Goal: Purchase product/service

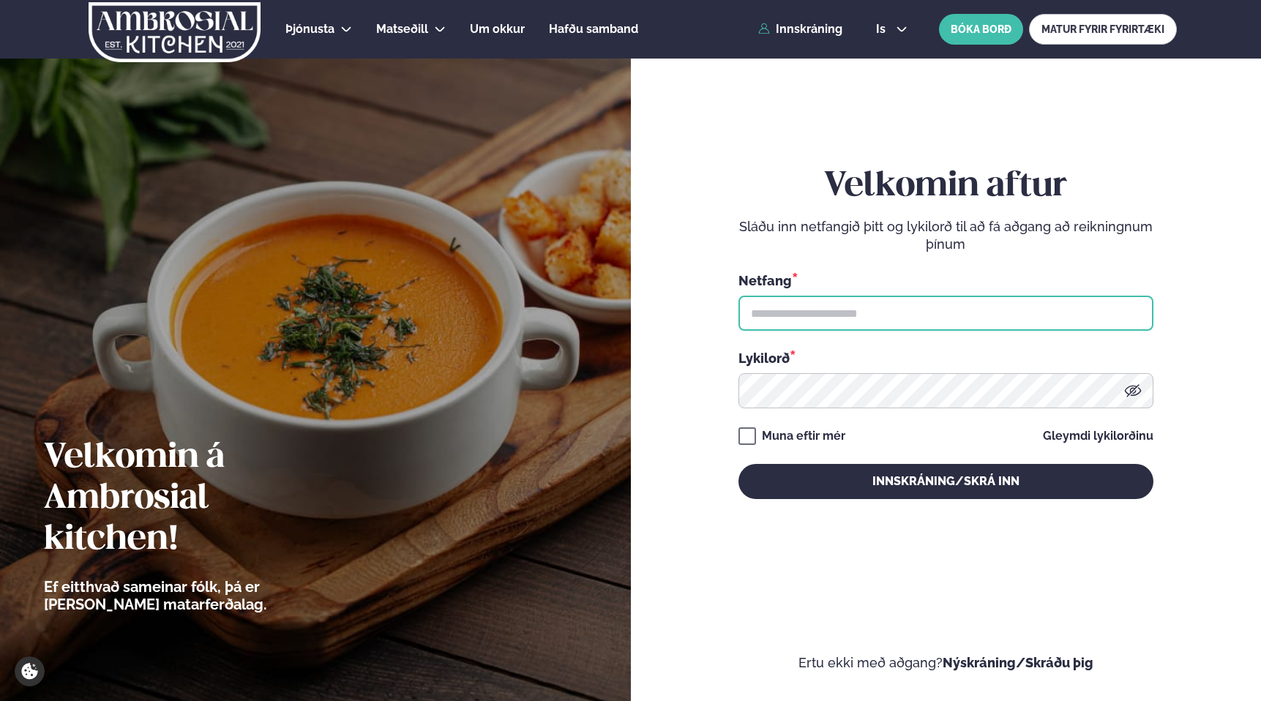
click at [932, 324] on input "text" at bounding box center [945, 313] width 415 height 35
type input "**********"
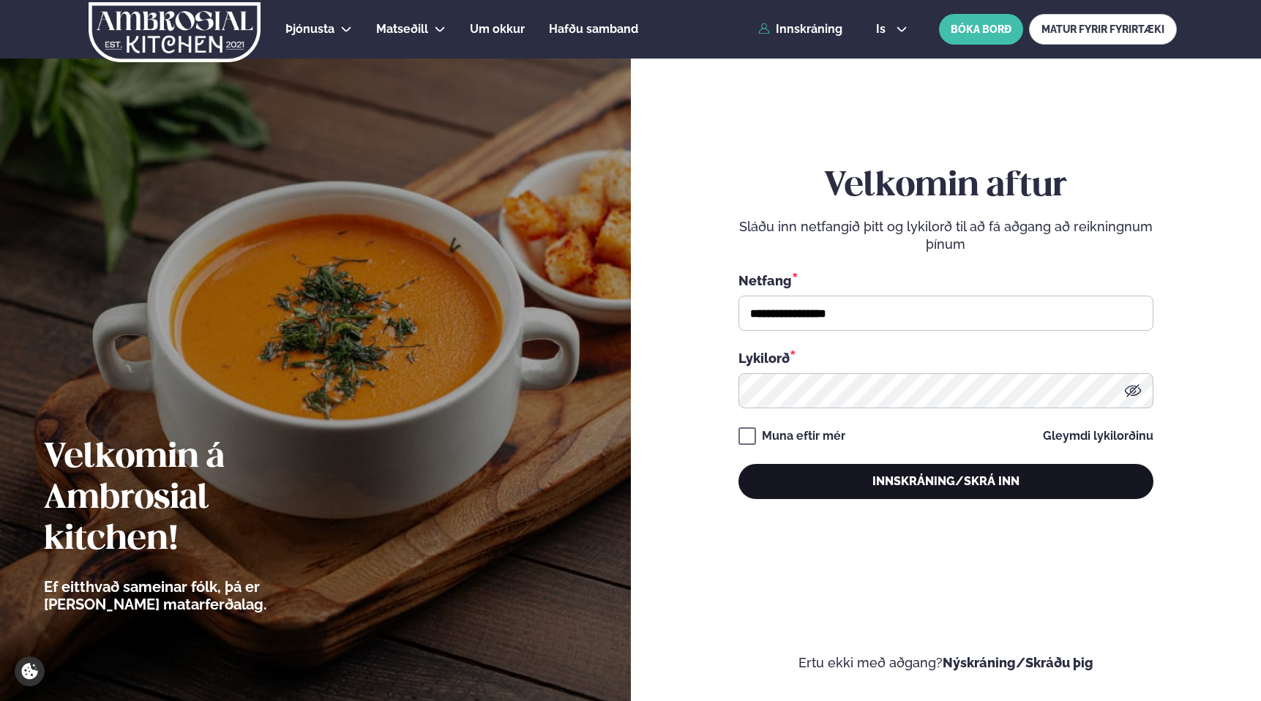
click at [959, 484] on button "Innskráning/Skrá inn" at bounding box center [945, 481] width 415 height 35
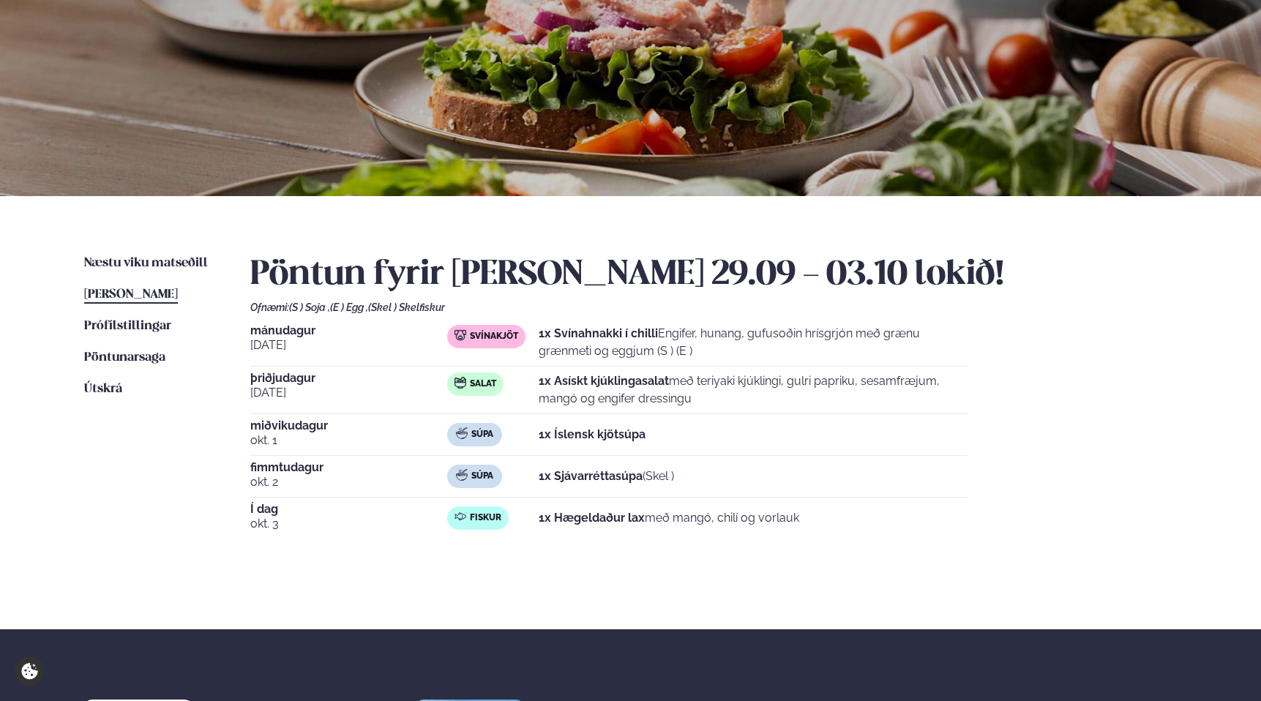
scroll to position [132, 0]
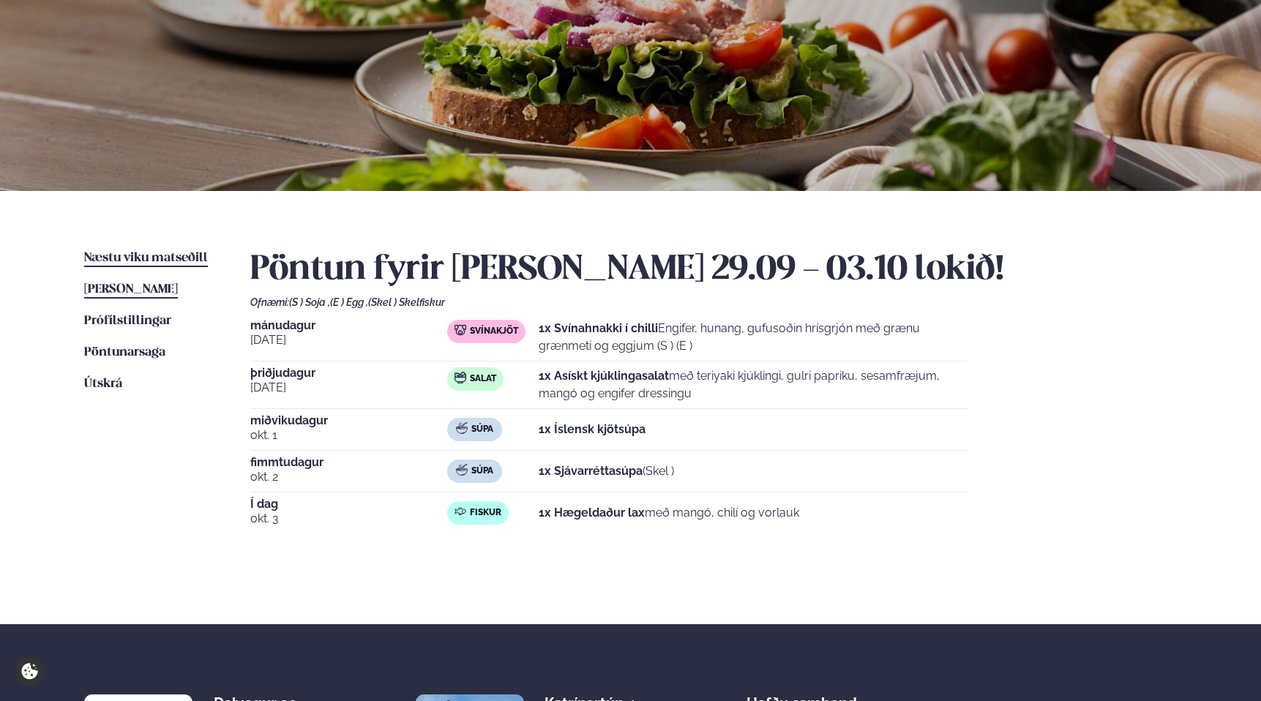
click at [132, 255] on span "Næstu viku matseðill" at bounding box center [146, 258] width 124 height 12
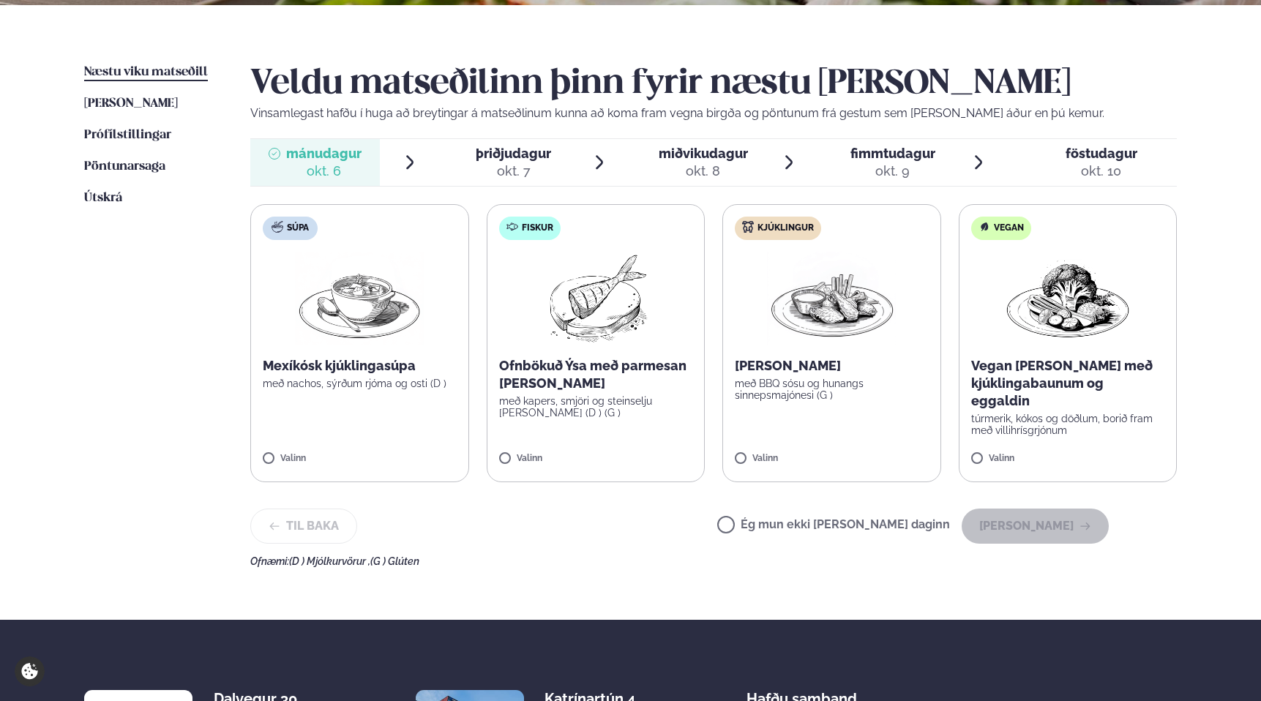
scroll to position [318, 0]
click at [630, 381] on p "Ofnbökuð Ýsa með parmesan [PERSON_NAME]" at bounding box center [596, 375] width 194 height 35
click at [585, 316] on img at bounding box center [596, 299] width 130 height 94
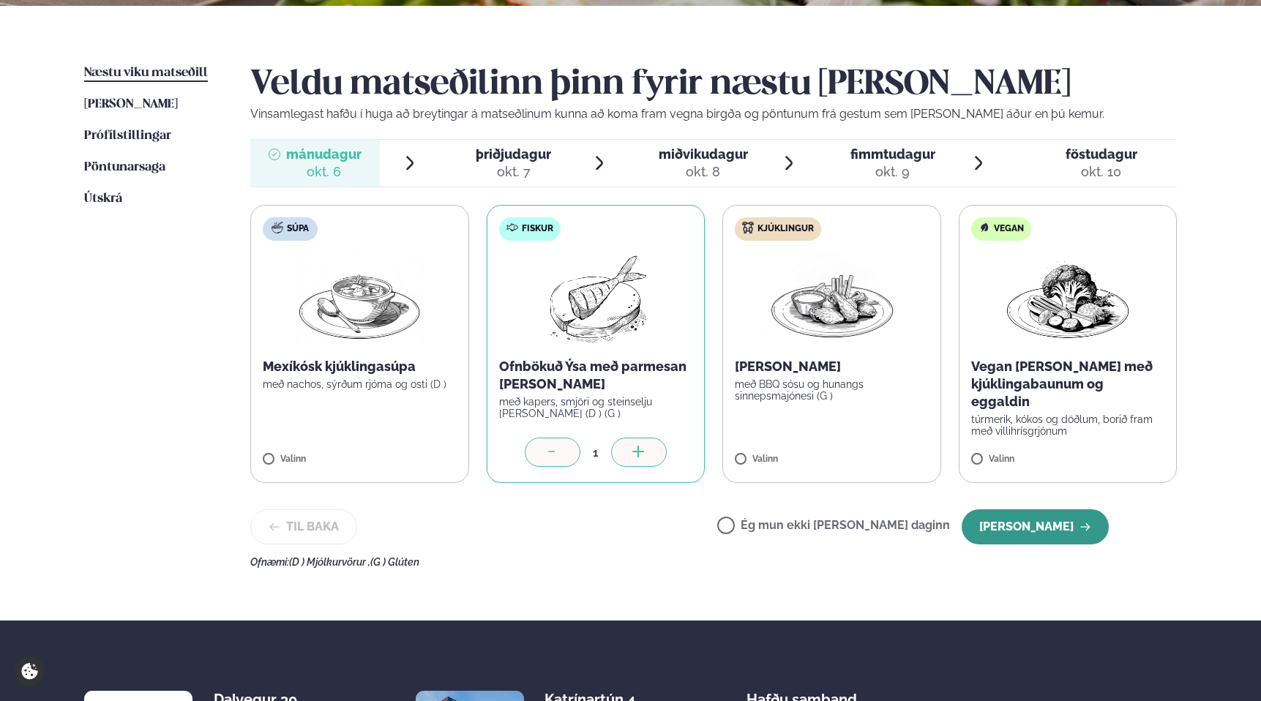
click at [1048, 522] on button "[PERSON_NAME]" at bounding box center [1035, 526] width 147 height 35
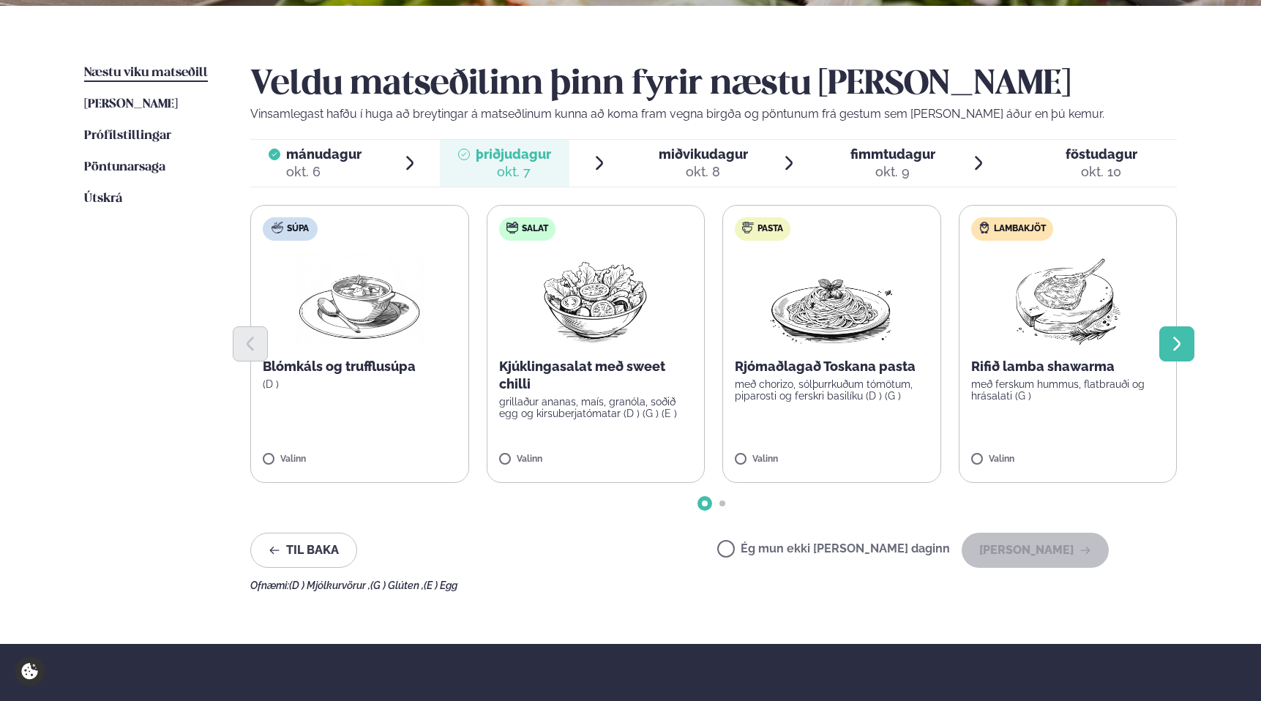
click at [1169, 352] on icon "Next slide" at bounding box center [1177, 344] width 18 height 18
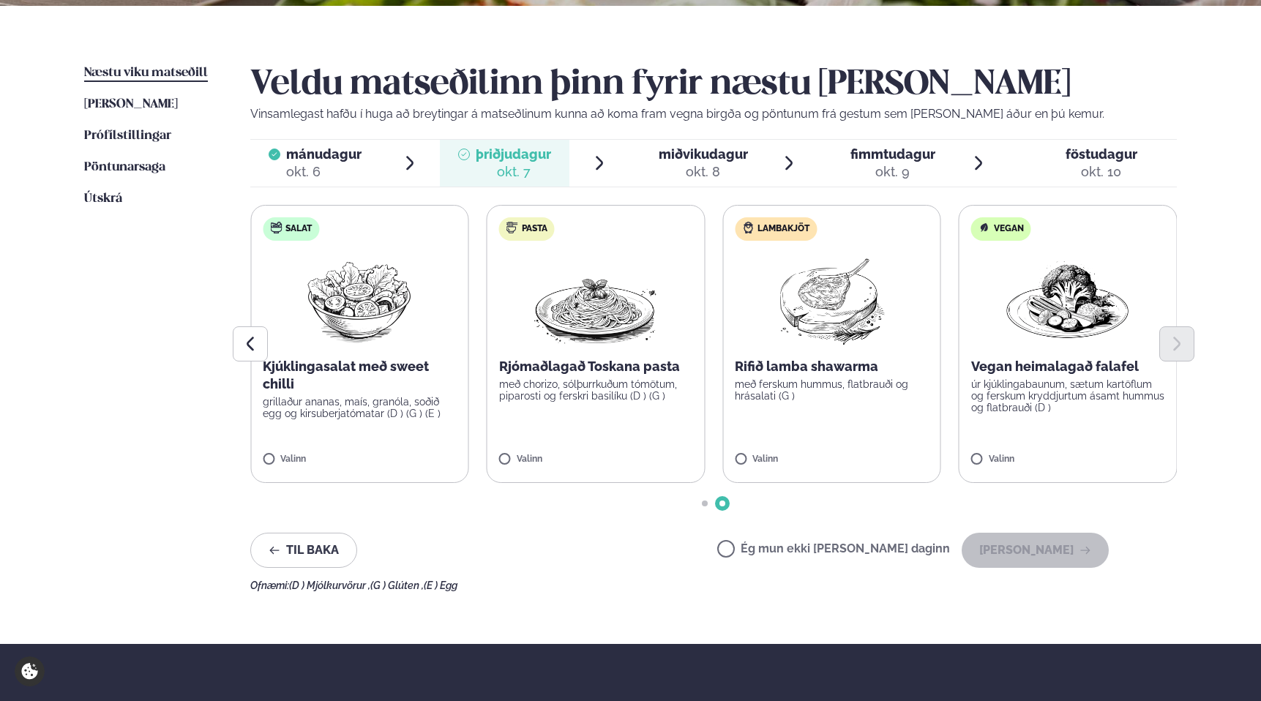
click at [853, 370] on p "Rifið lamba shawarma" at bounding box center [832, 367] width 194 height 18
click at [823, 293] on img at bounding box center [832, 299] width 130 height 94
click at [1063, 550] on button "[PERSON_NAME]" at bounding box center [1035, 550] width 147 height 35
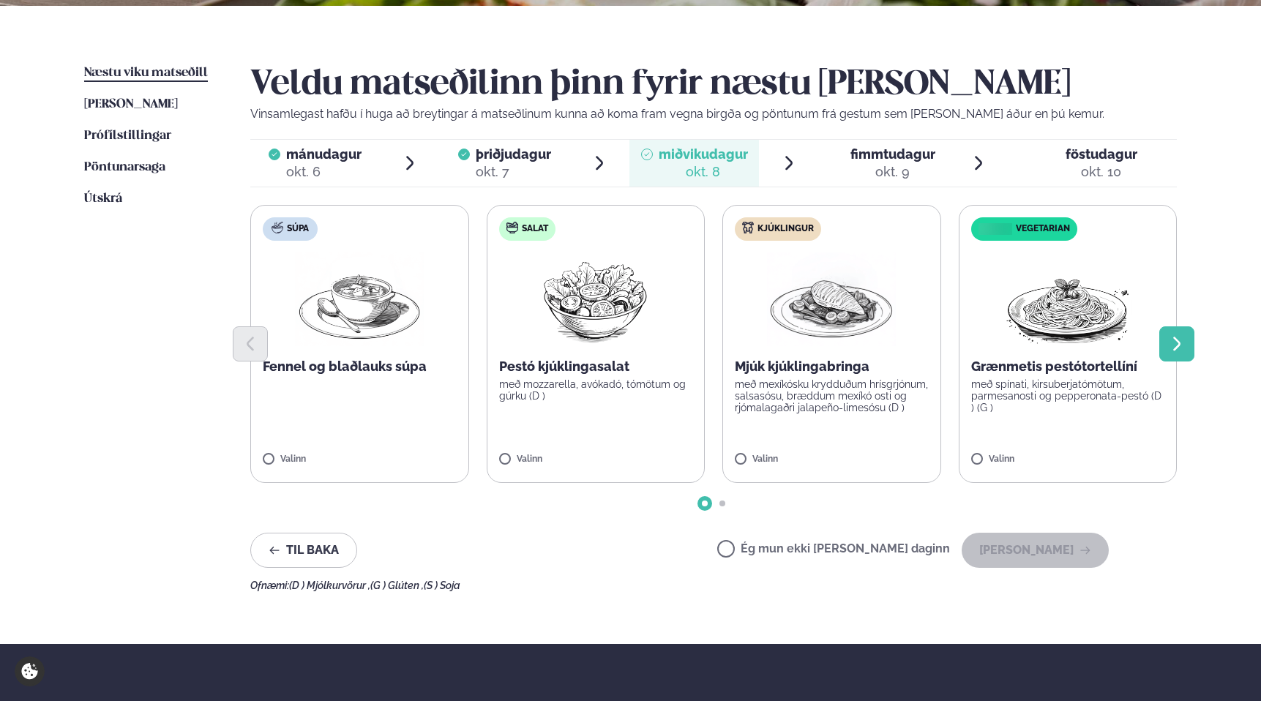
click at [1172, 341] on icon "Next slide" at bounding box center [1177, 344] width 18 height 18
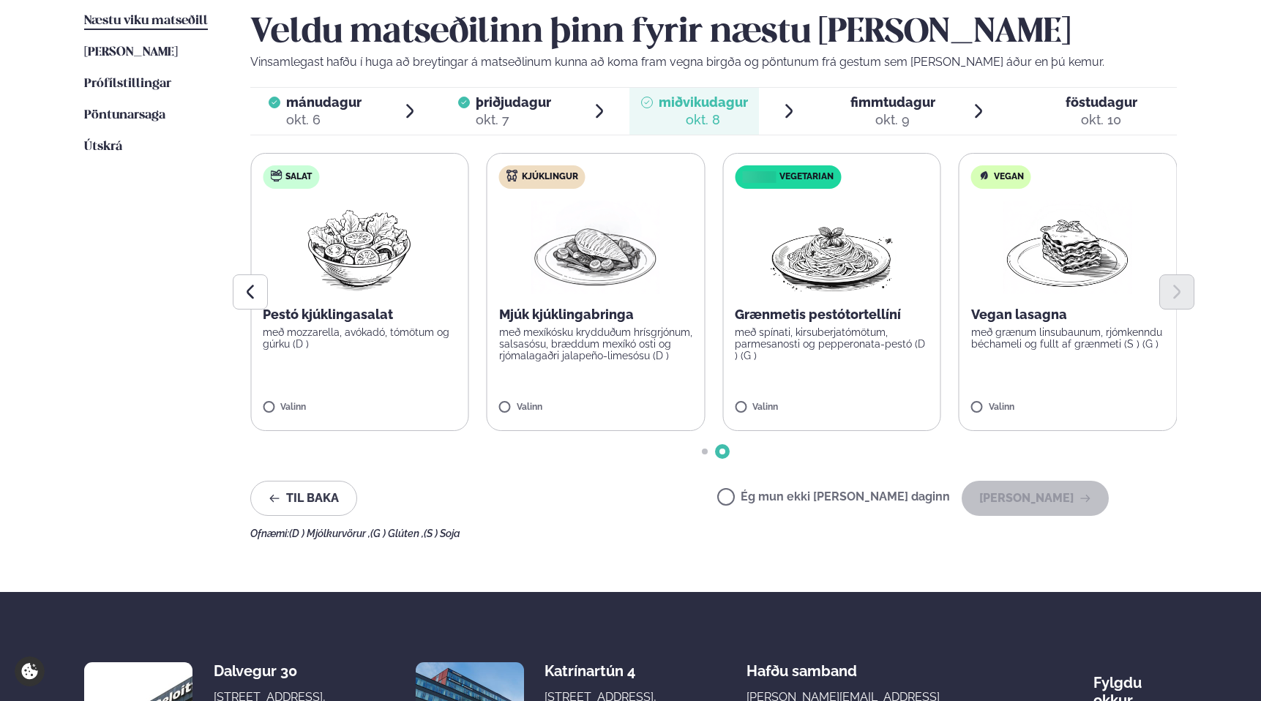
scroll to position [375, 0]
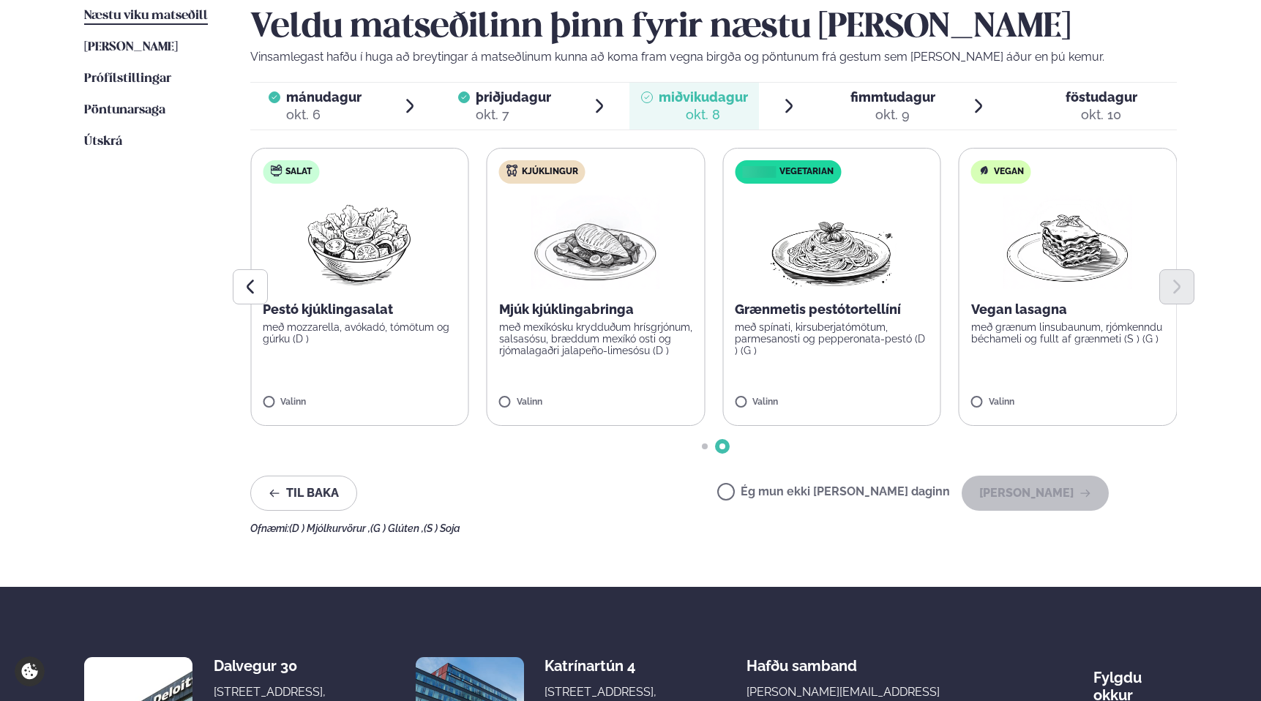
click at [608, 258] on img at bounding box center [595, 242] width 129 height 94
click at [612, 252] on img at bounding box center [595, 242] width 129 height 94
click at [555, 387] on div at bounding box center [553, 395] width 56 height 29
click at [362, 223] on img at bounding box center [360, 242] width 130 height 94
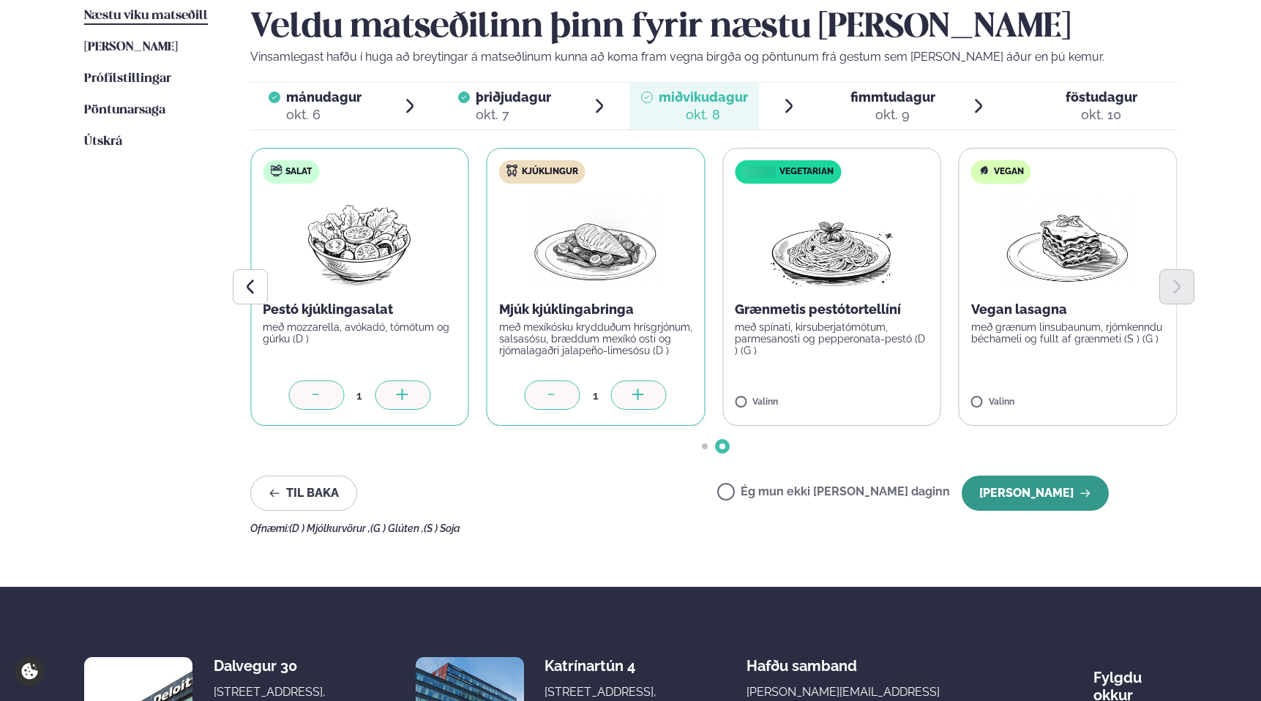
click at [1073, 499] on button "[PERSON_NAME]" at bounding box center [1035, 493] width 147 height 35
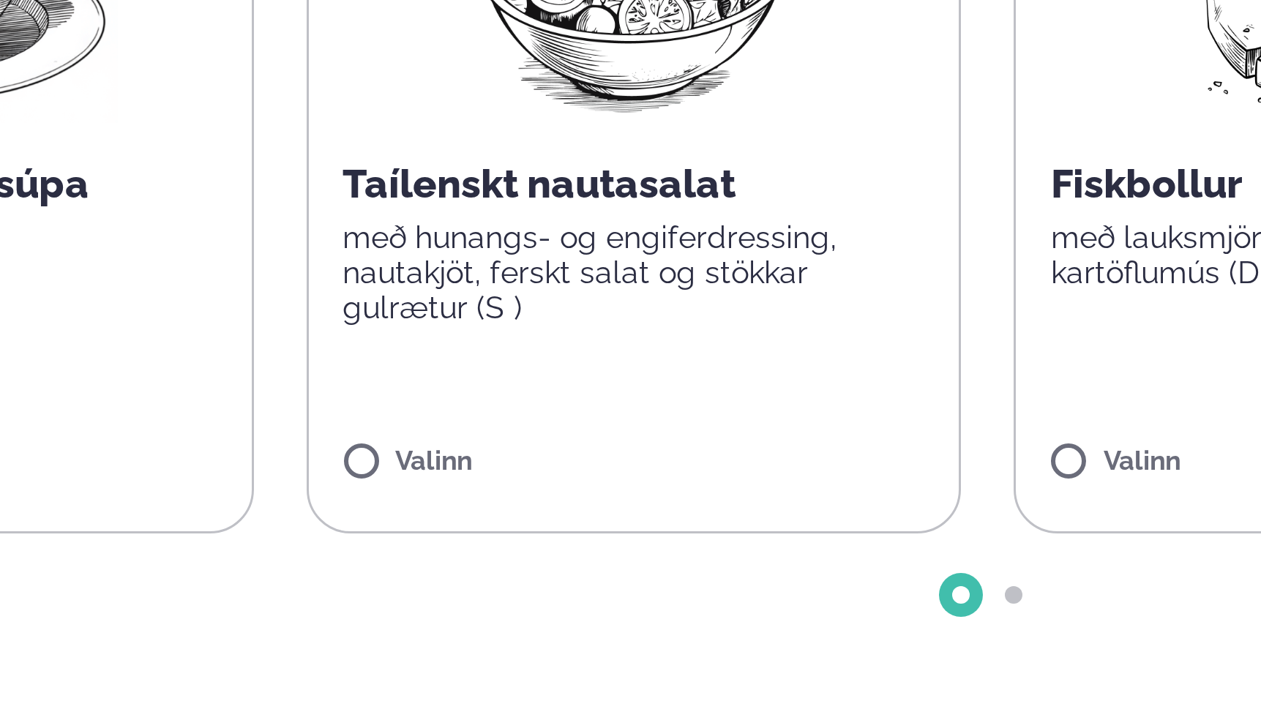
click at [585, 332] on p "með hunangs- og engiferdressing, nautakjöt, ferskt salat og stökkar gulrætur (S…" at bounding box center [596, 338] width 194 height 35
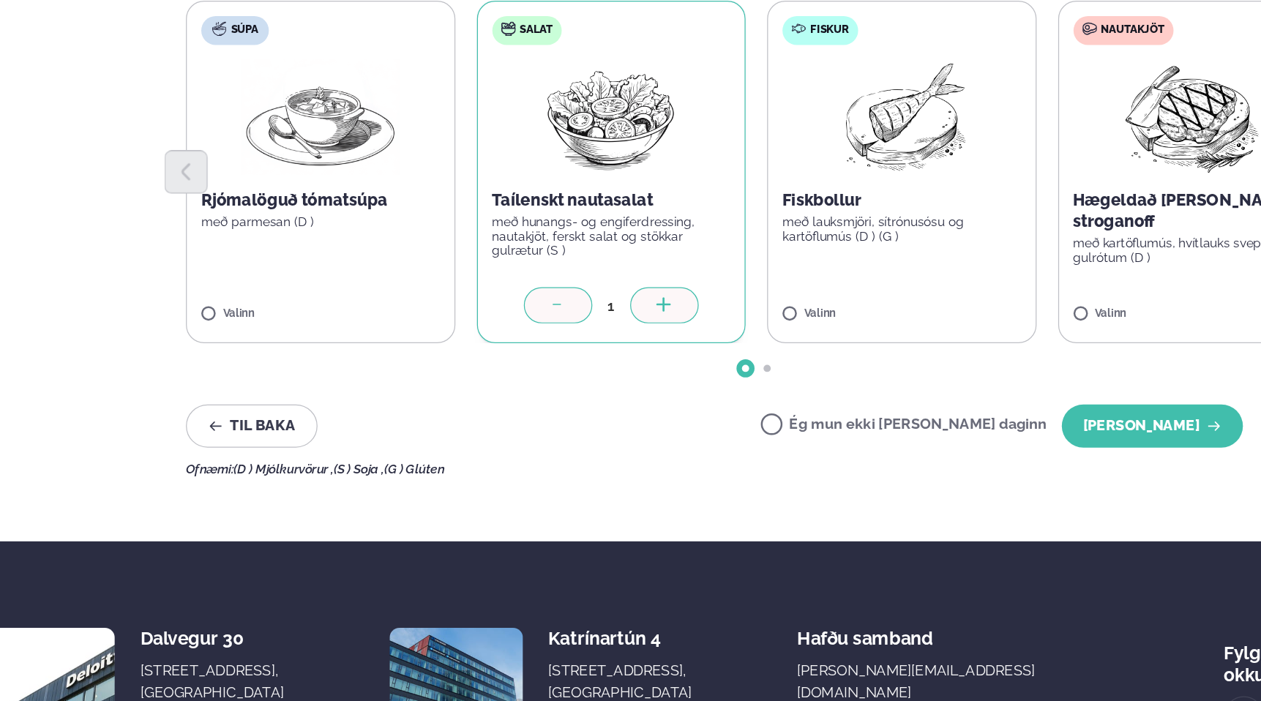
scroll to position [458, 0]
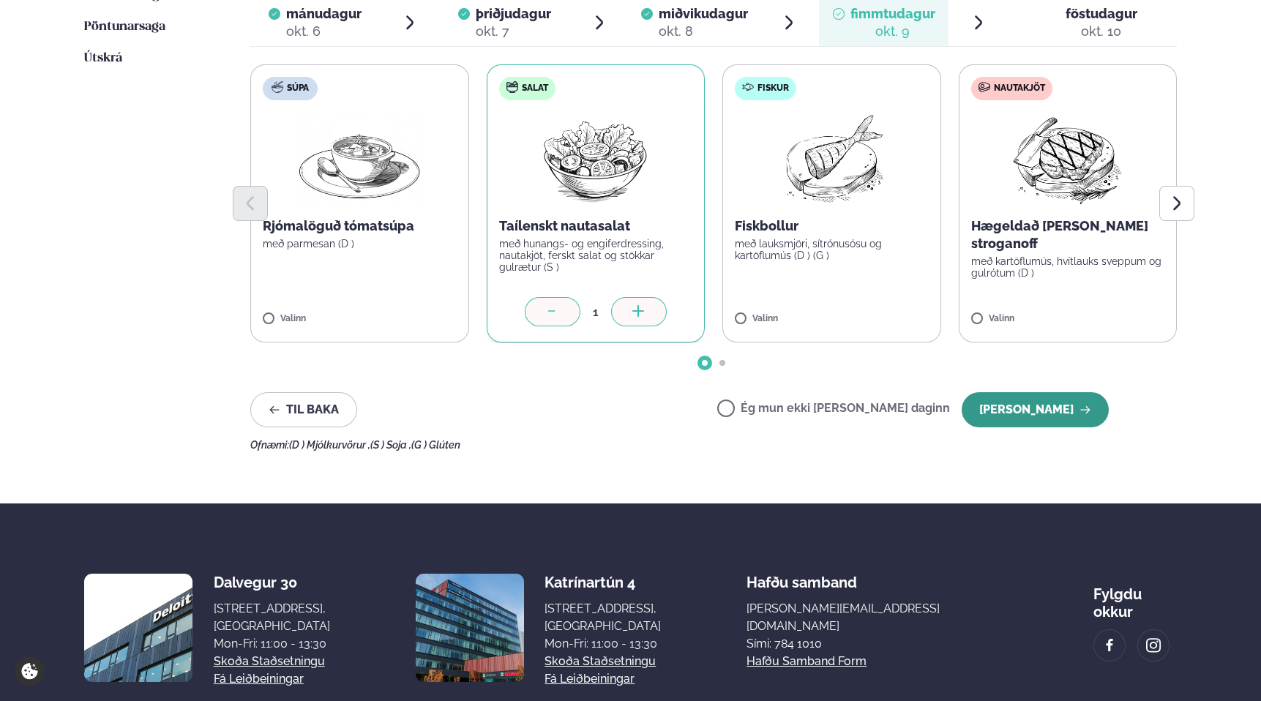
click at [1057, 405] on button "[PERSON_NAME]" at bounding box center [1035, 409] width 147 height 35
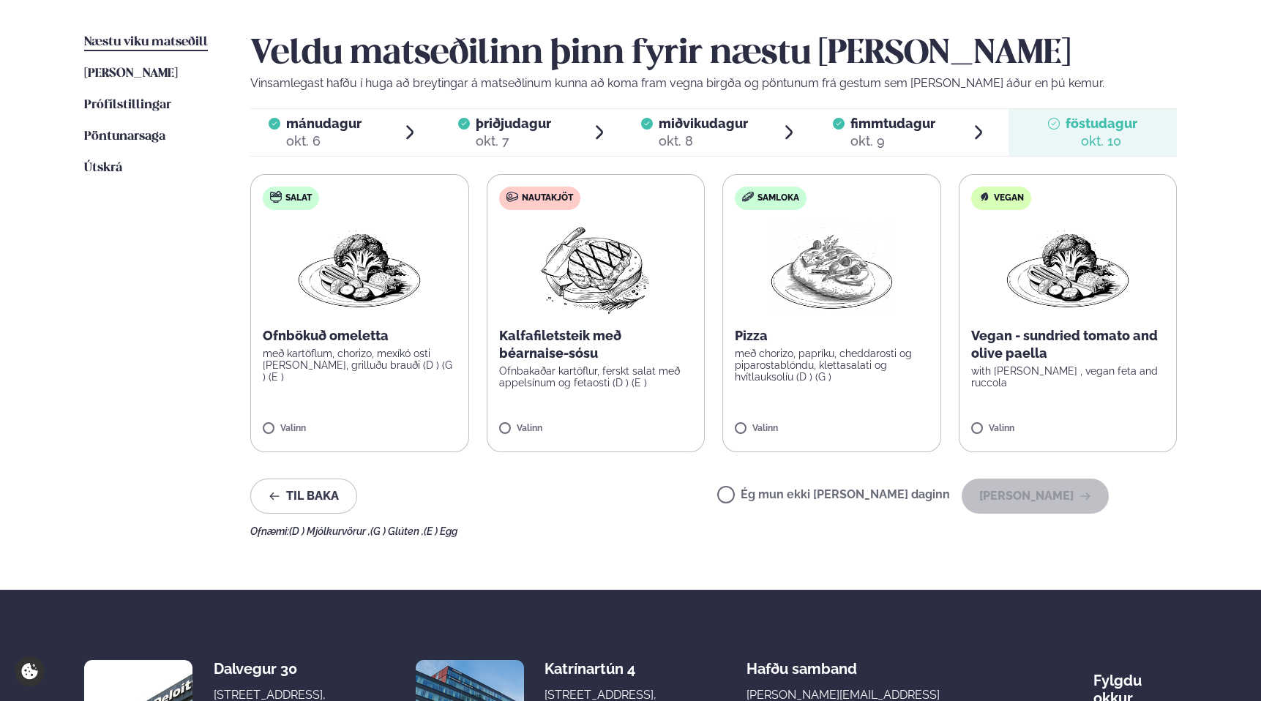
scroll to position [345, 0]
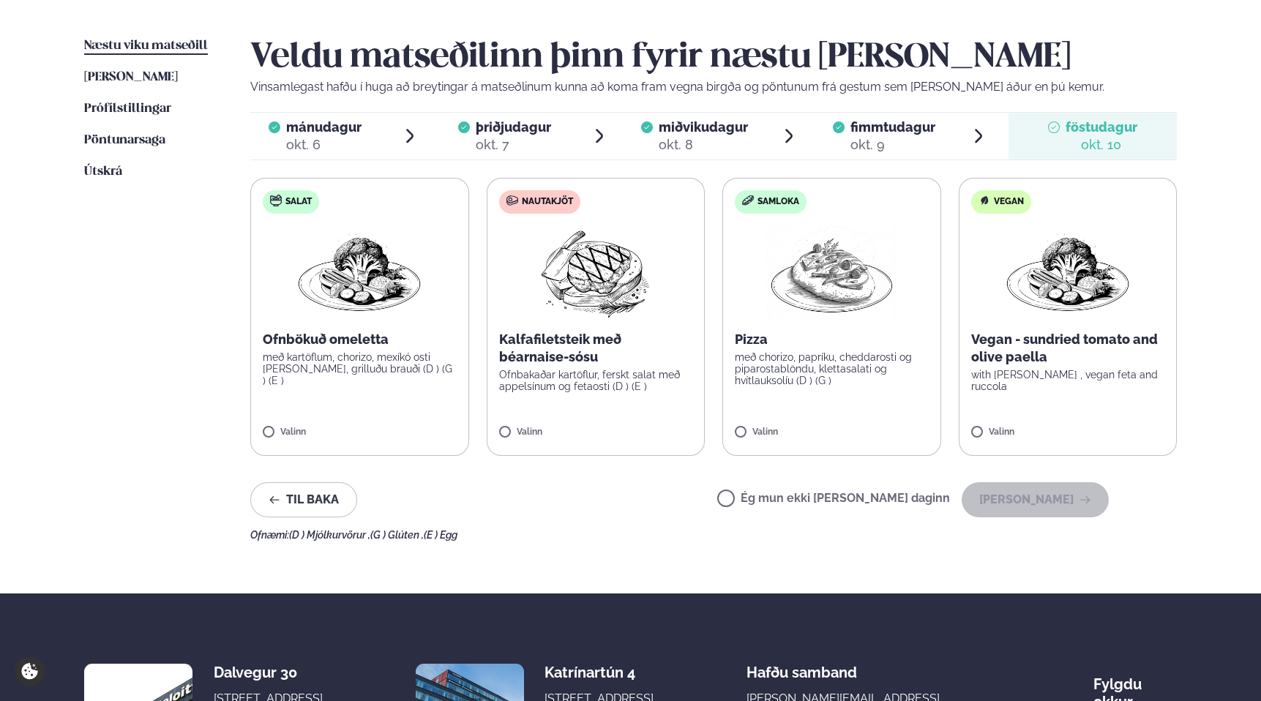
click at [368, 306] on img at bounding box center [359, 272] width 129 height 94
click at [1044, 505] on button "[PERSON_NAME]" at bounding box center [1035, 499] width 147 height 35
